Goal: Navigation & Orientation: Find specific page/section

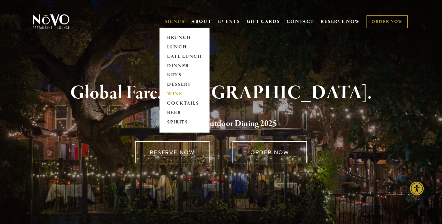
click at [173, 95] on link "WINE" at bounding box center [184, 94] width 39 height 9
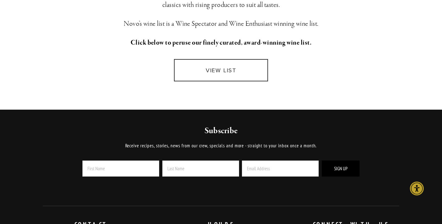
scroll to position [208, 0]
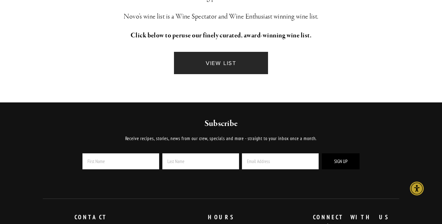
click at [210, 63] on link "VIEW LIST" at bounding box center [221, 63] width 94 height 22
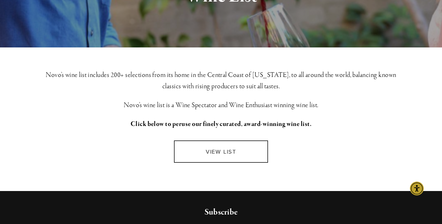
scroll to position [0, 0]
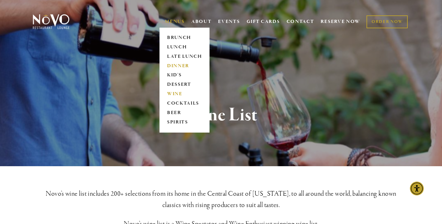
click at [176, 65] on link "DINNER" at bounding box center [184, 65] width 39 height 9
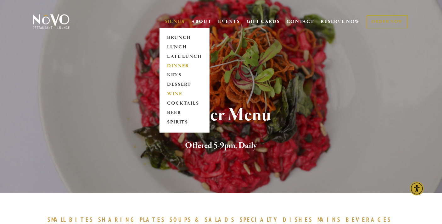
click at [175, 98] on link "WINE" at bounding box center [184, 94] width 39 height 9
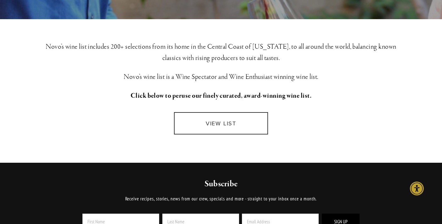
scroll to position [148, 0]
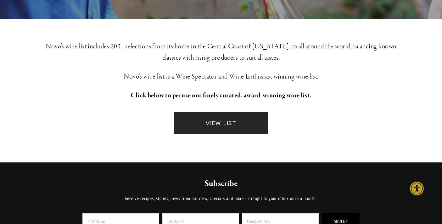
click at [211, 116] on link "VIEW LIST" at bounding box center [221, 123] width 94 height 22
